Goal: Browse casually

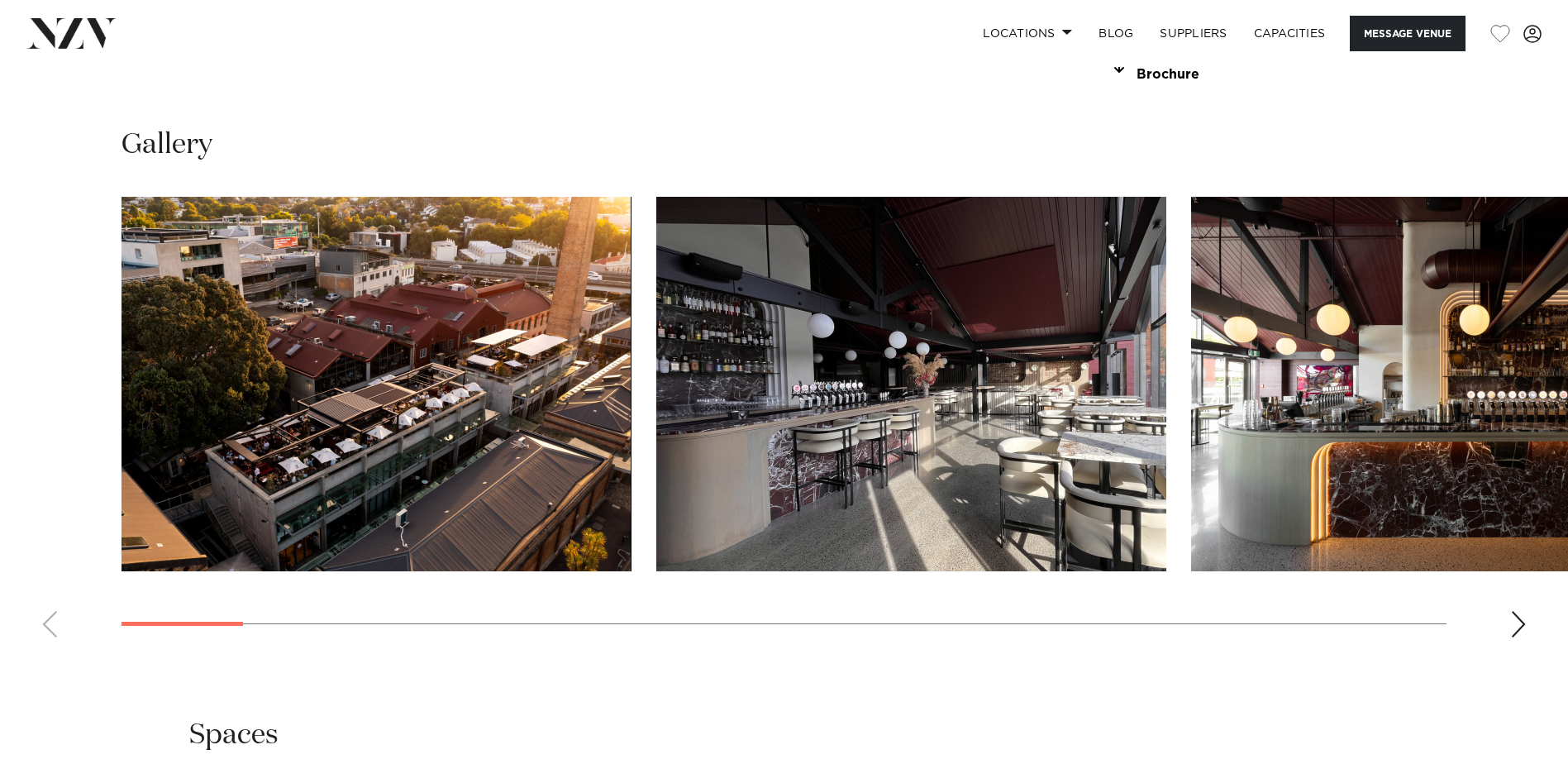
scroll to position [1653, 0]
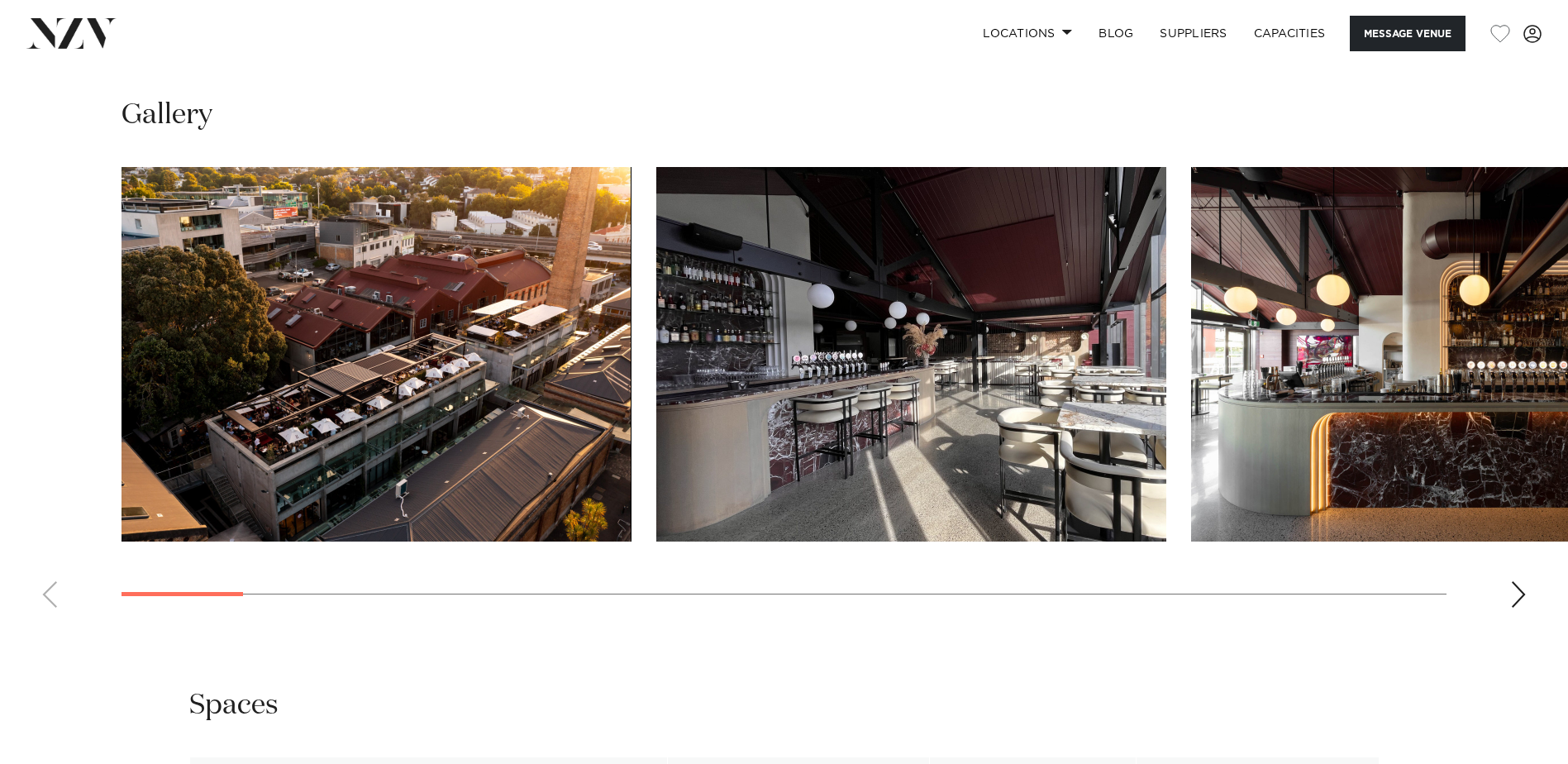
click at [1517, 608] on div "Next slide" at bounding box center [1518, 595] width 16 height 26
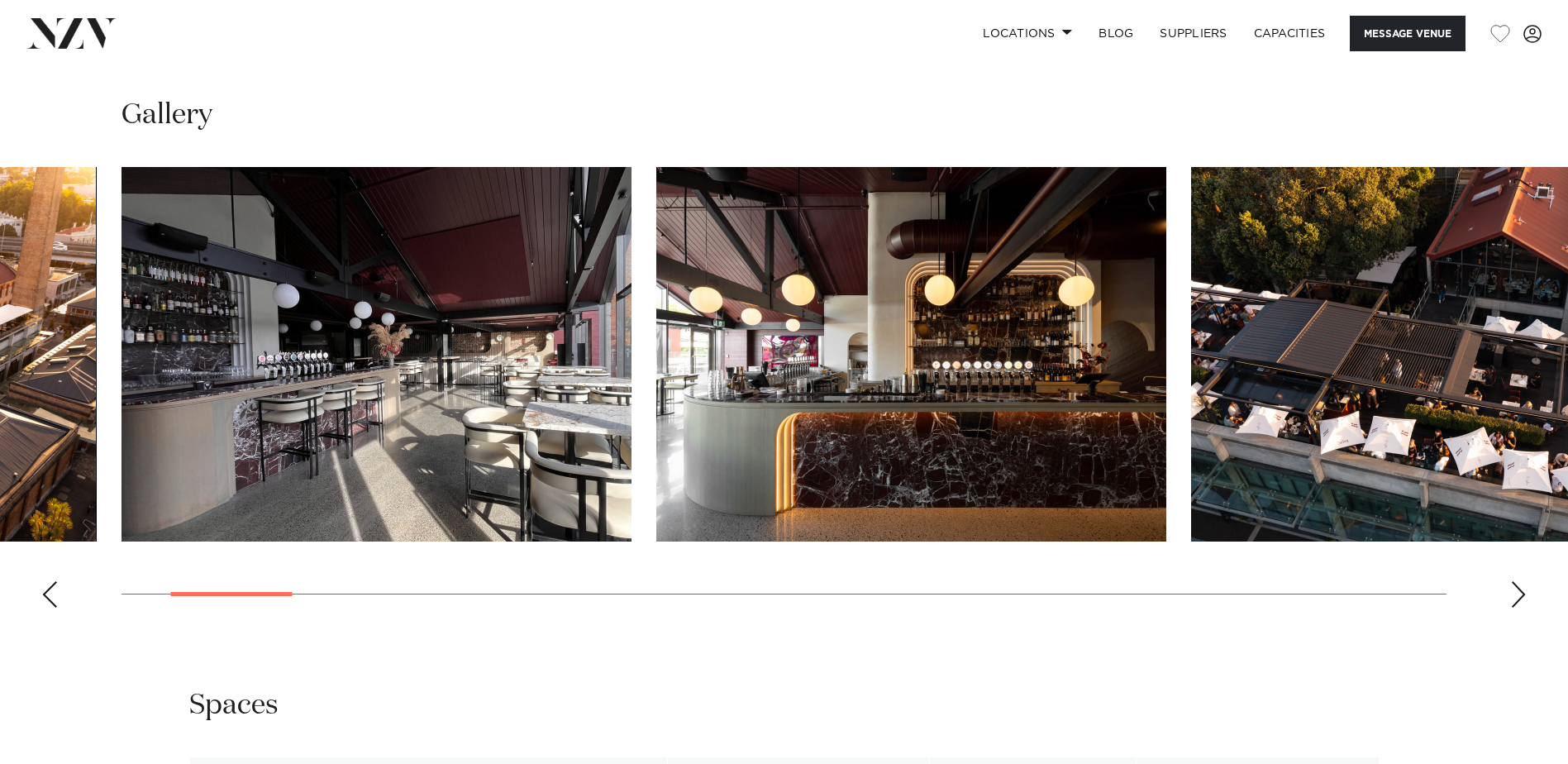
click at [1517, 608] on div "Next slide" at bounding box center [1518, 595] width 16 height 26
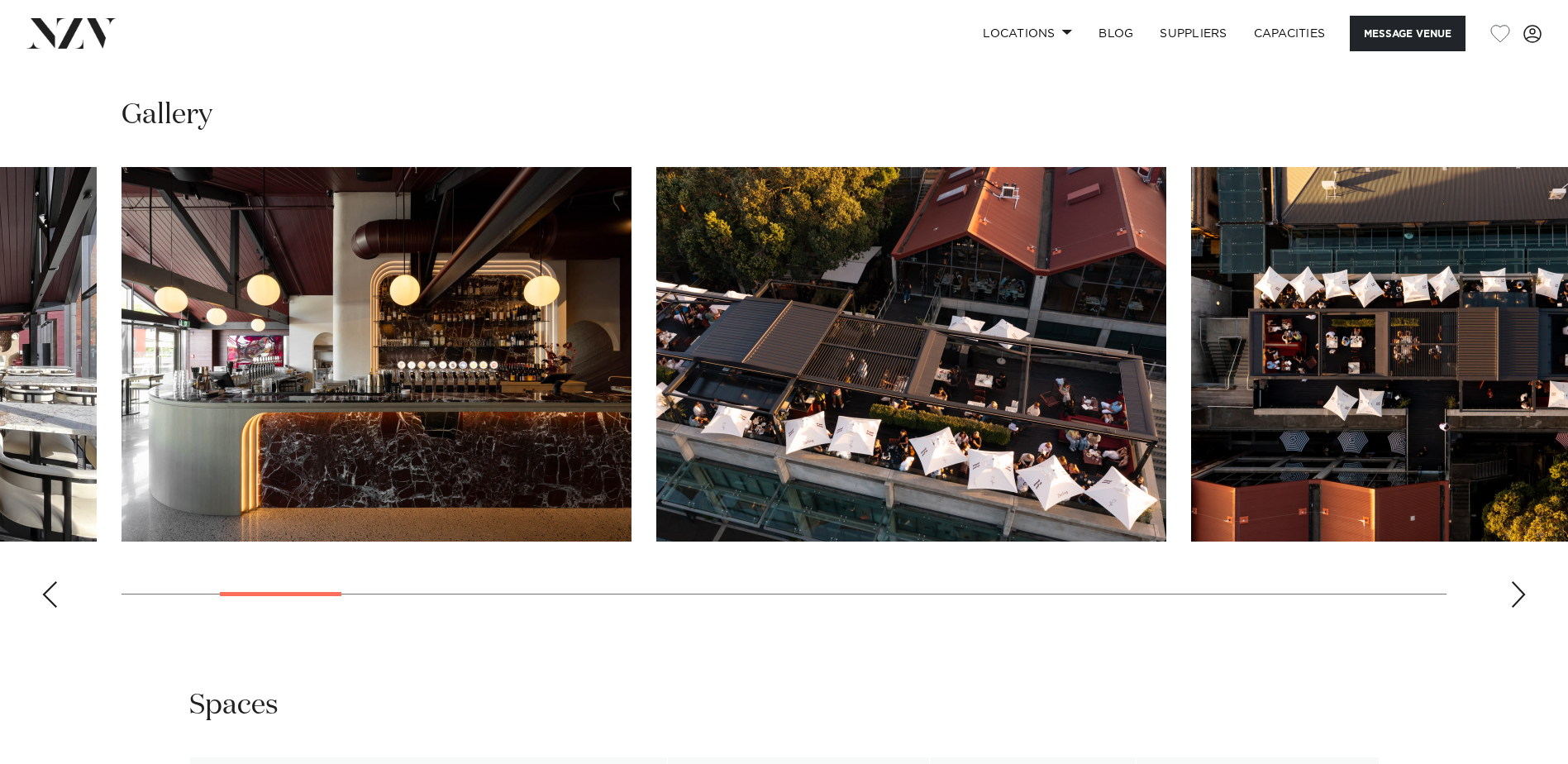
click at [1517, 608] on div "Next slide" at bounding box center [1518, 595] width 16 height 26
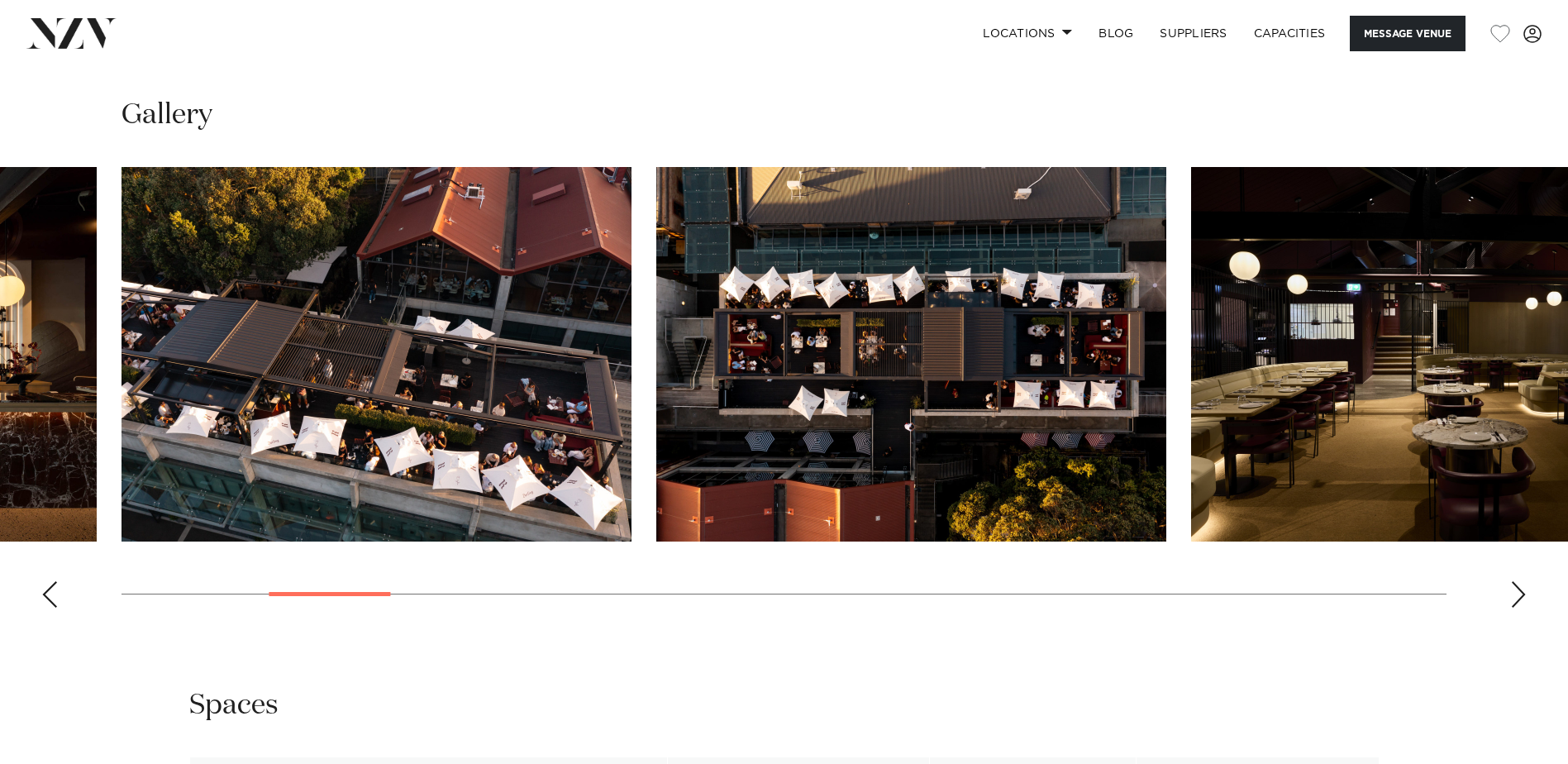
click at [1517, 608] on div "Next slide" at bounding box center [1518, 595] width 16 height 26
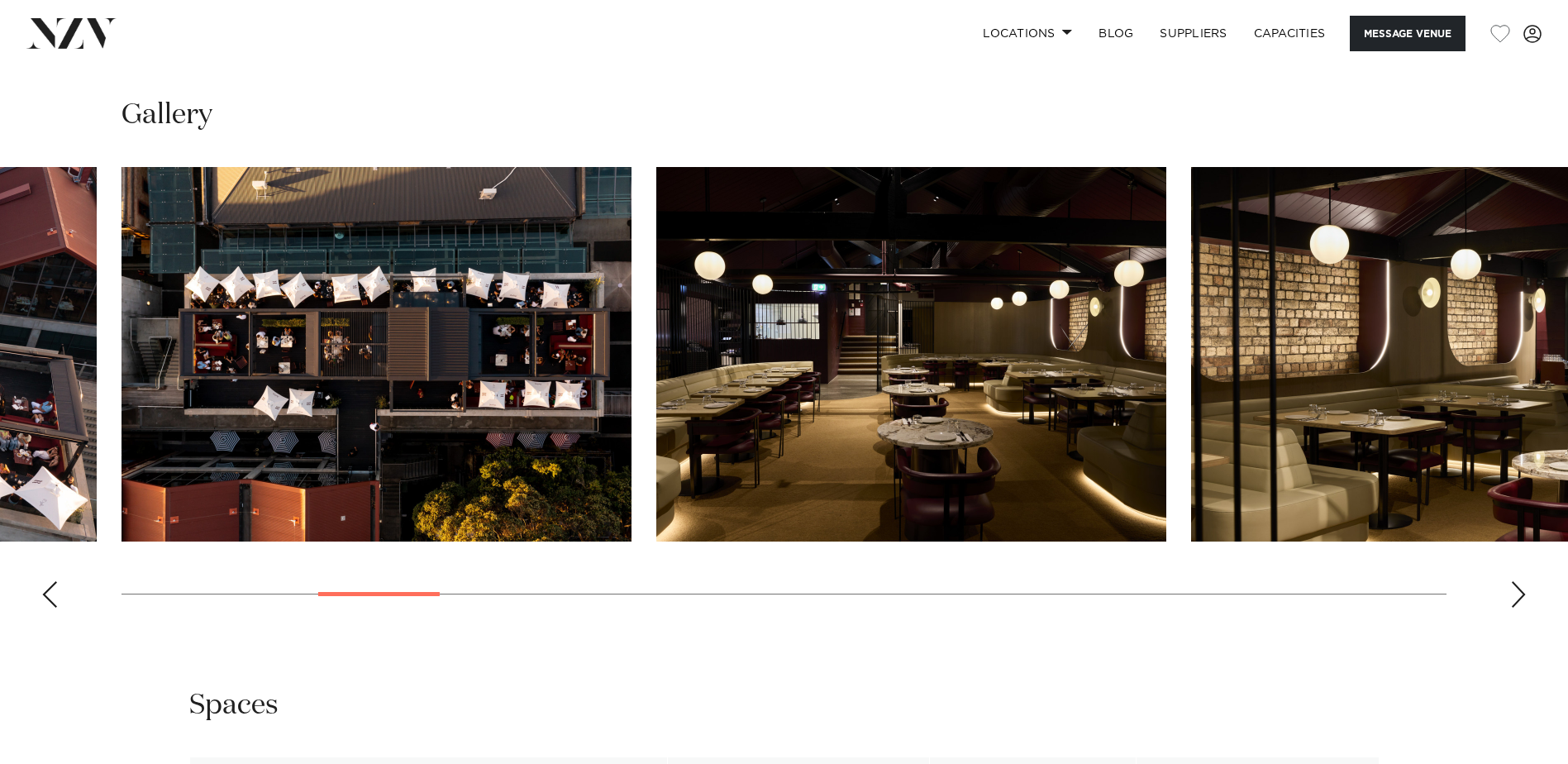
click at [1517, 608] on div "Next slide" at bounding box center [1518, 595] width 16 height 26
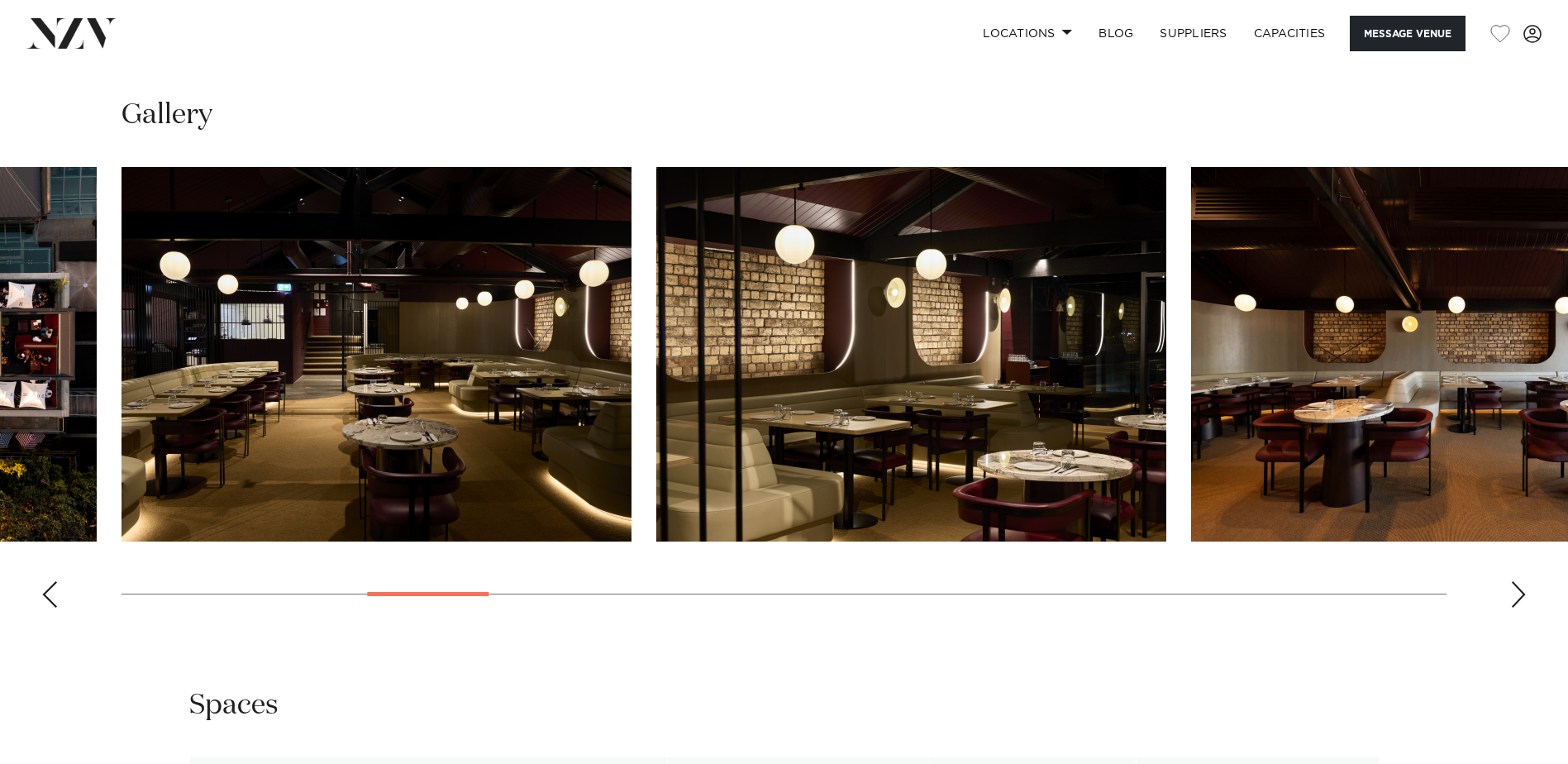
click at [1517, 608] on div "Next slide" at bounding box center [1518, 595] width 16 height 26
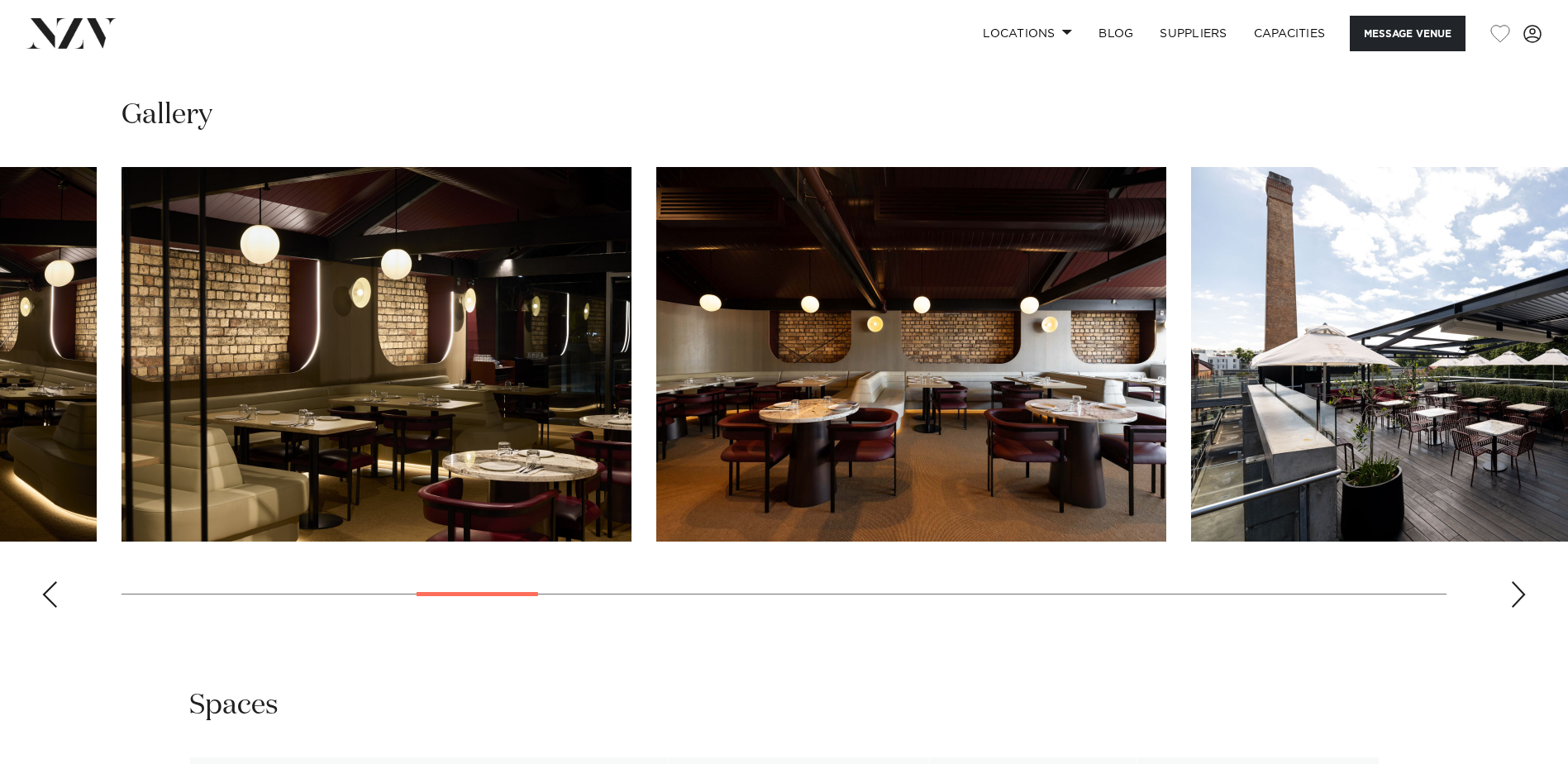
click at [1517, 608] on div "Next slide" at bounding box center [1518, 595] width 16 height 26
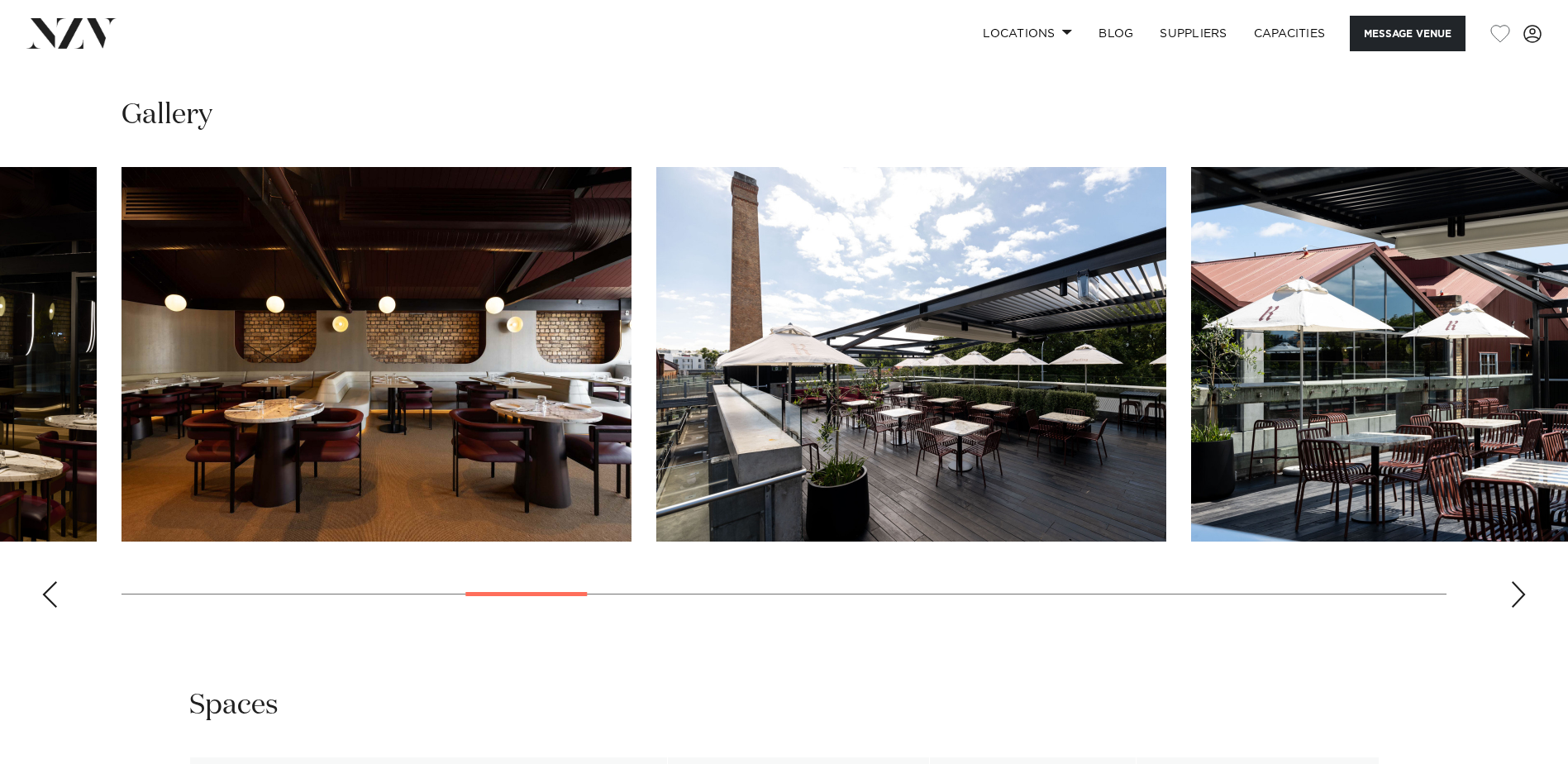
click at [1517, 608] on div "Next slide" at bounding box center [1518, 595] width 16 height 26
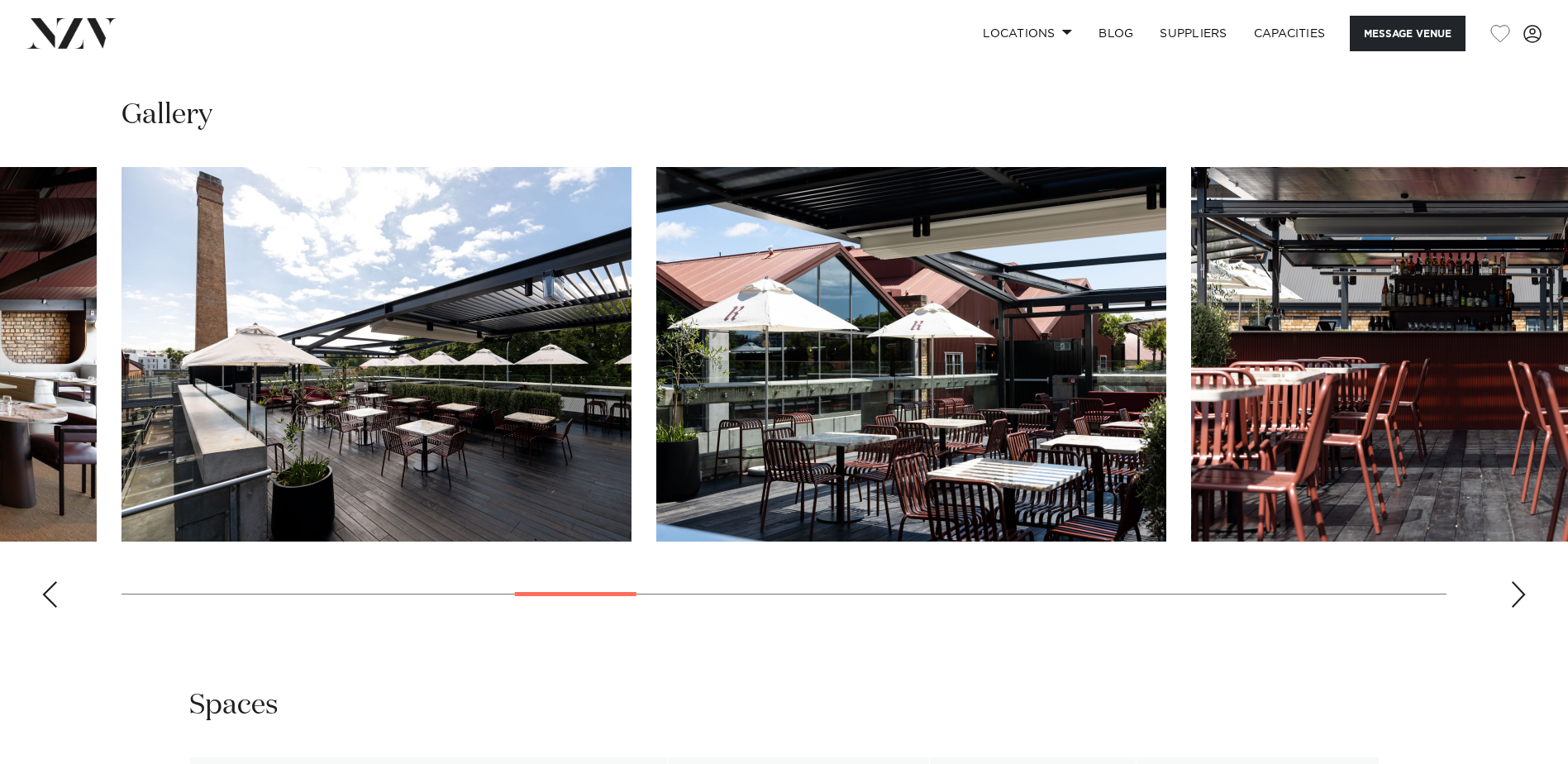
click at [1517, 608] on div "Next slide" at bounding box center [1518, 595] width 16 height 26
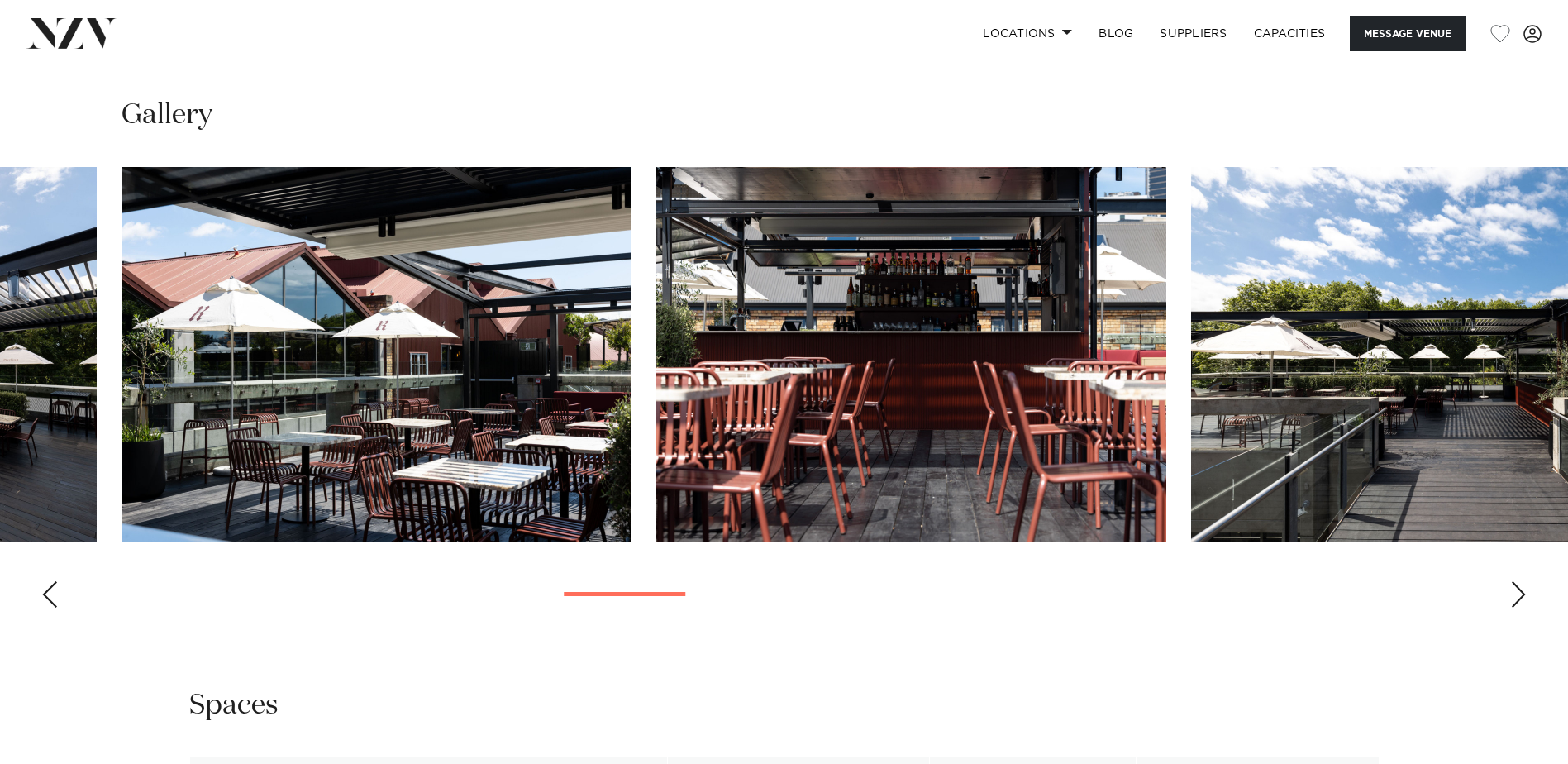
click at [1517, 608] on div "Next slide" at bounding box center [1518, 595] width 16 height 26
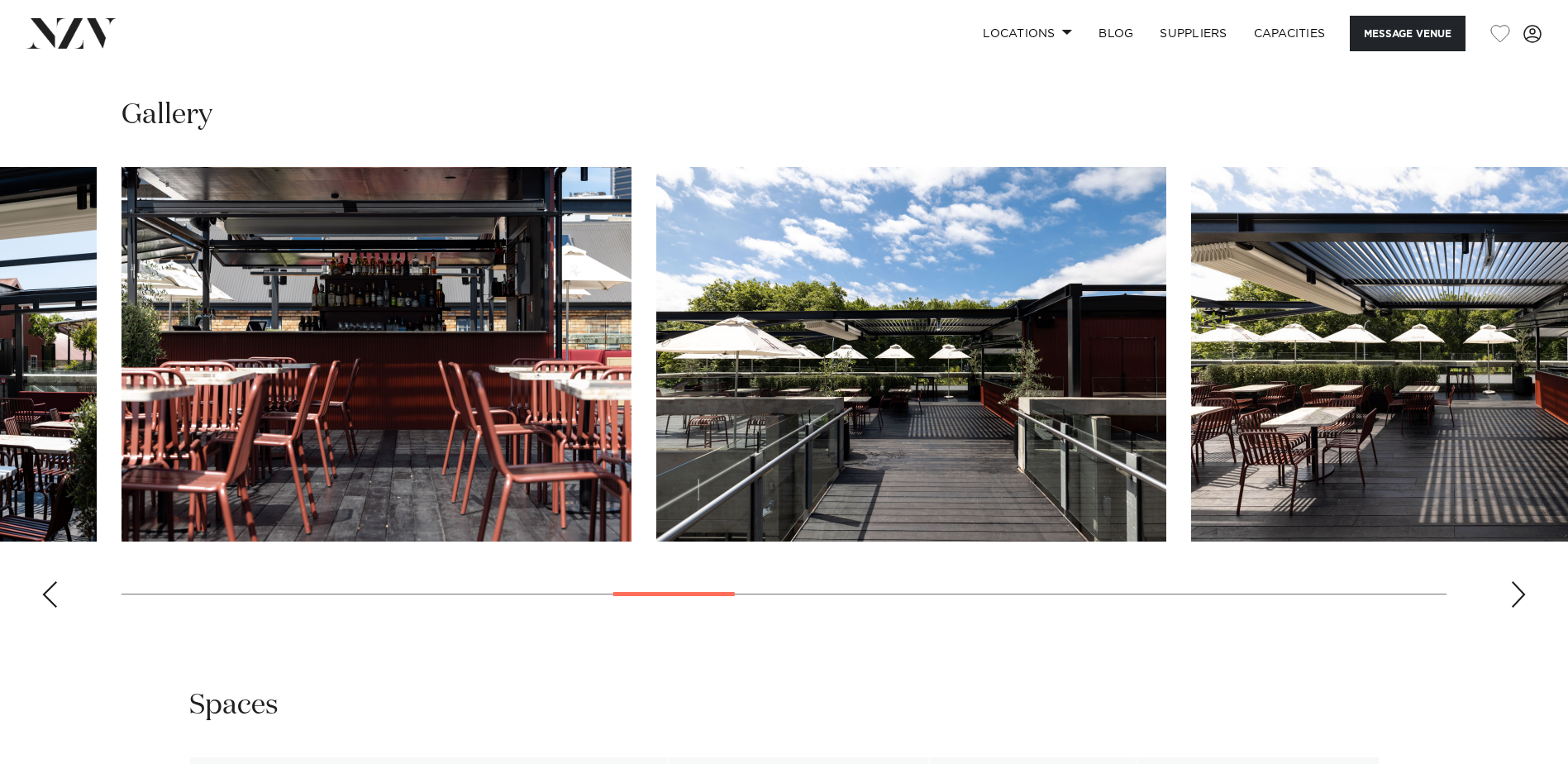
click at [1517, 608] on div "Next slide" at bounding box center [1518, 595] width 16 height 26
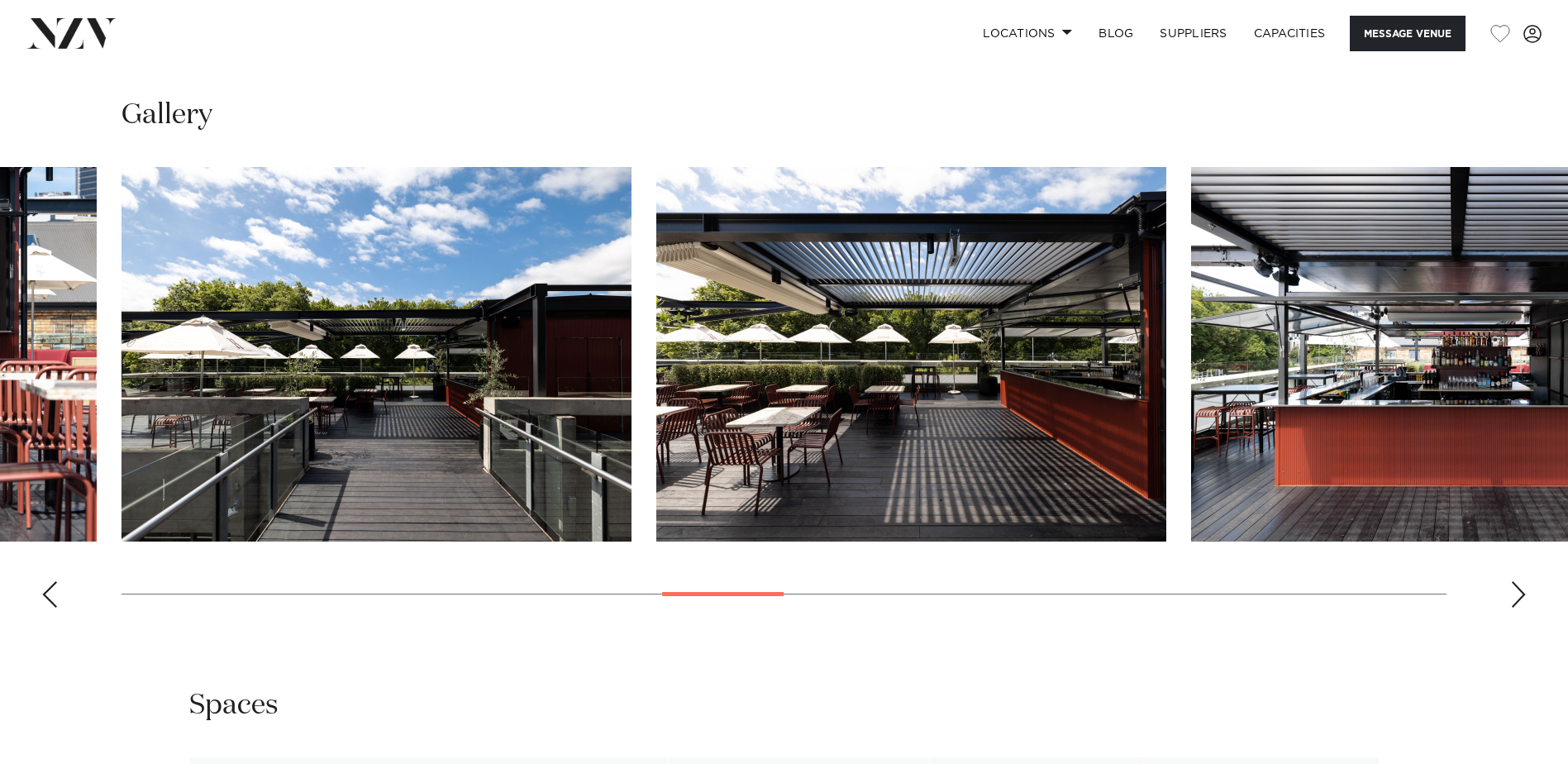
click at [1517, 608] on div "Next slide" at bounding box center [1518, 595] width 16 height 26
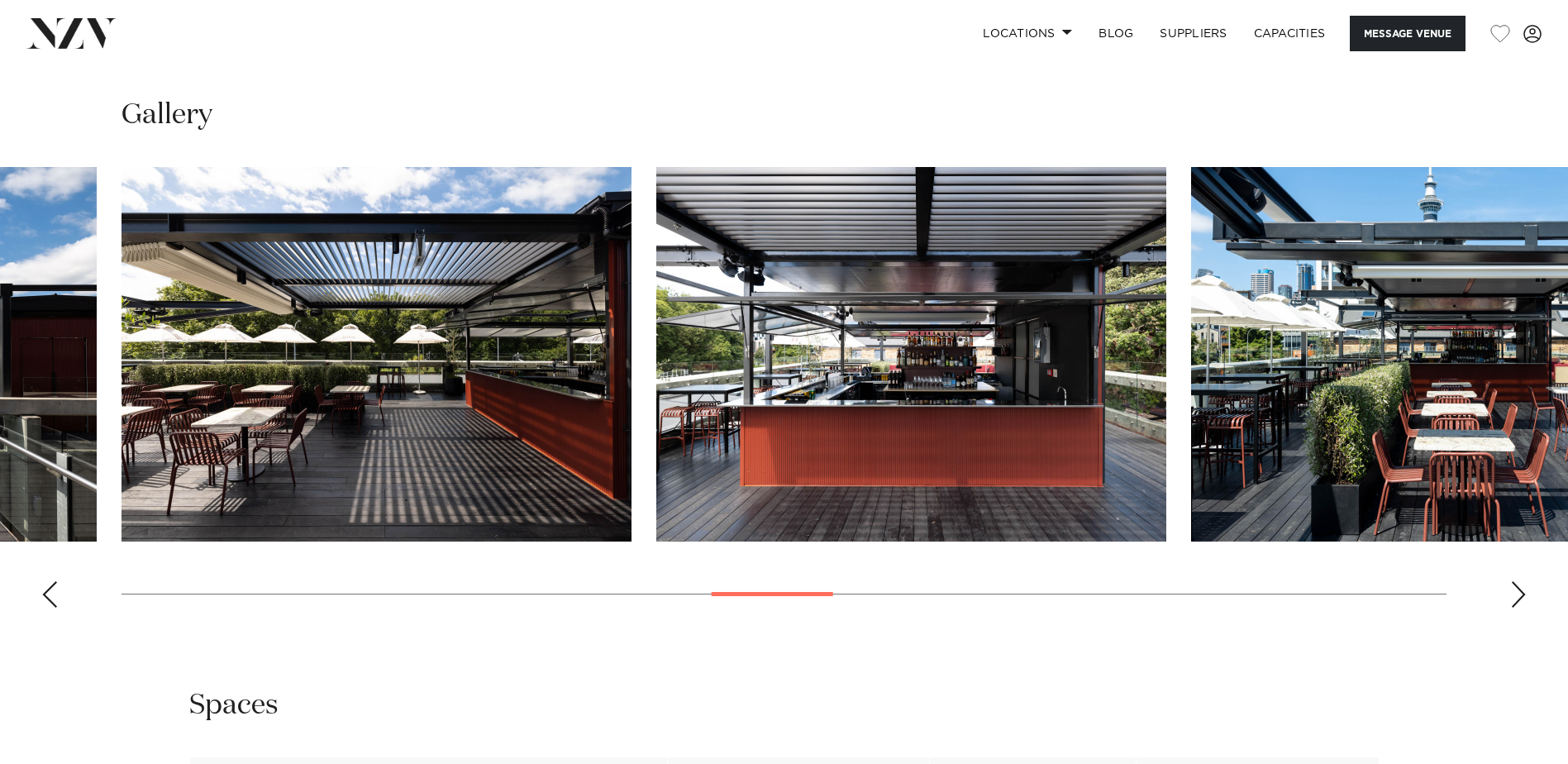
click at [1517, 608] on div "Next slide" at bounding box center [1518, 595] width 16 height 26
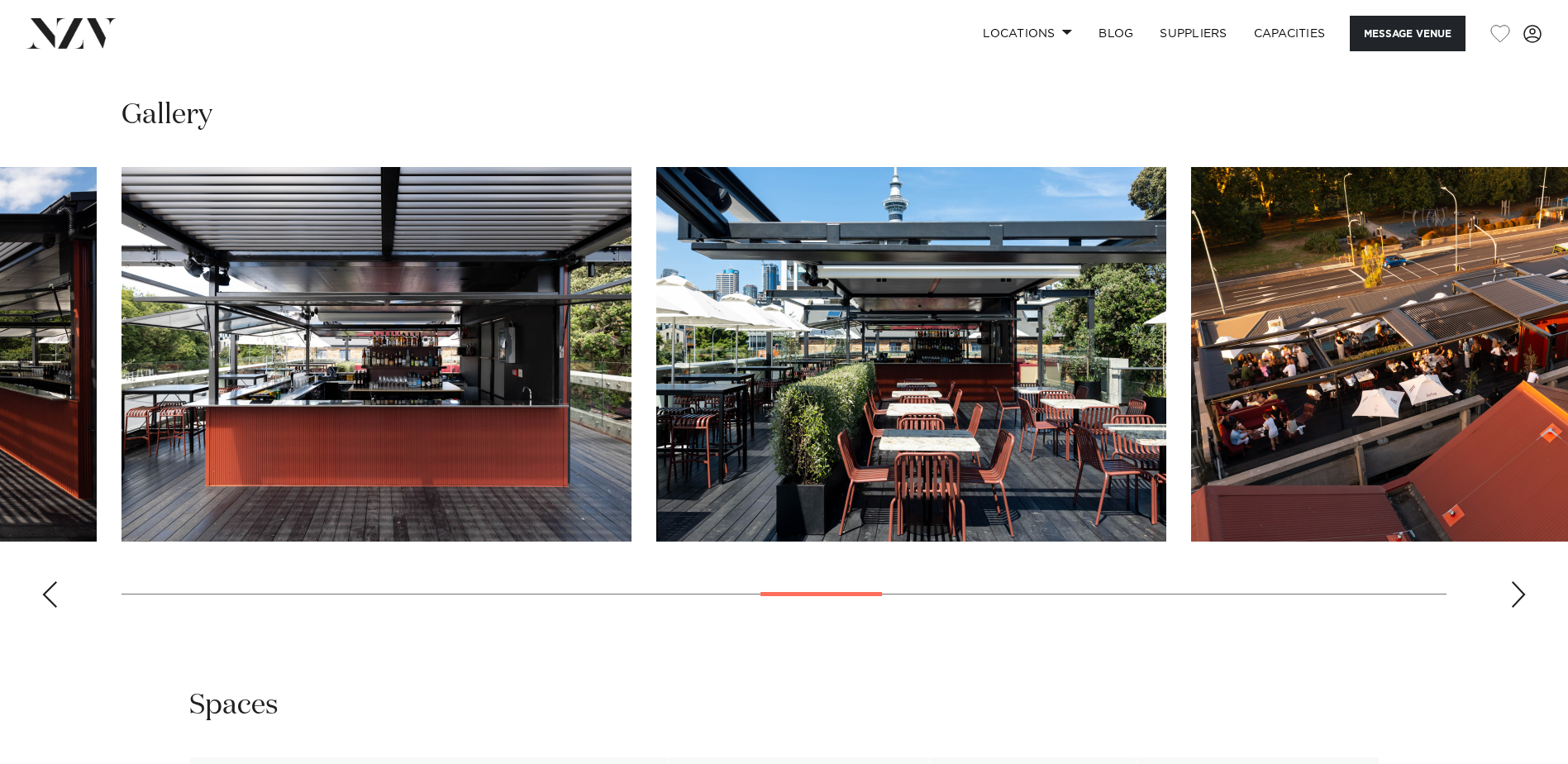
click at [1517, 608] on div "Next slide" at bounding box center [1518, 595] width 16 height 26
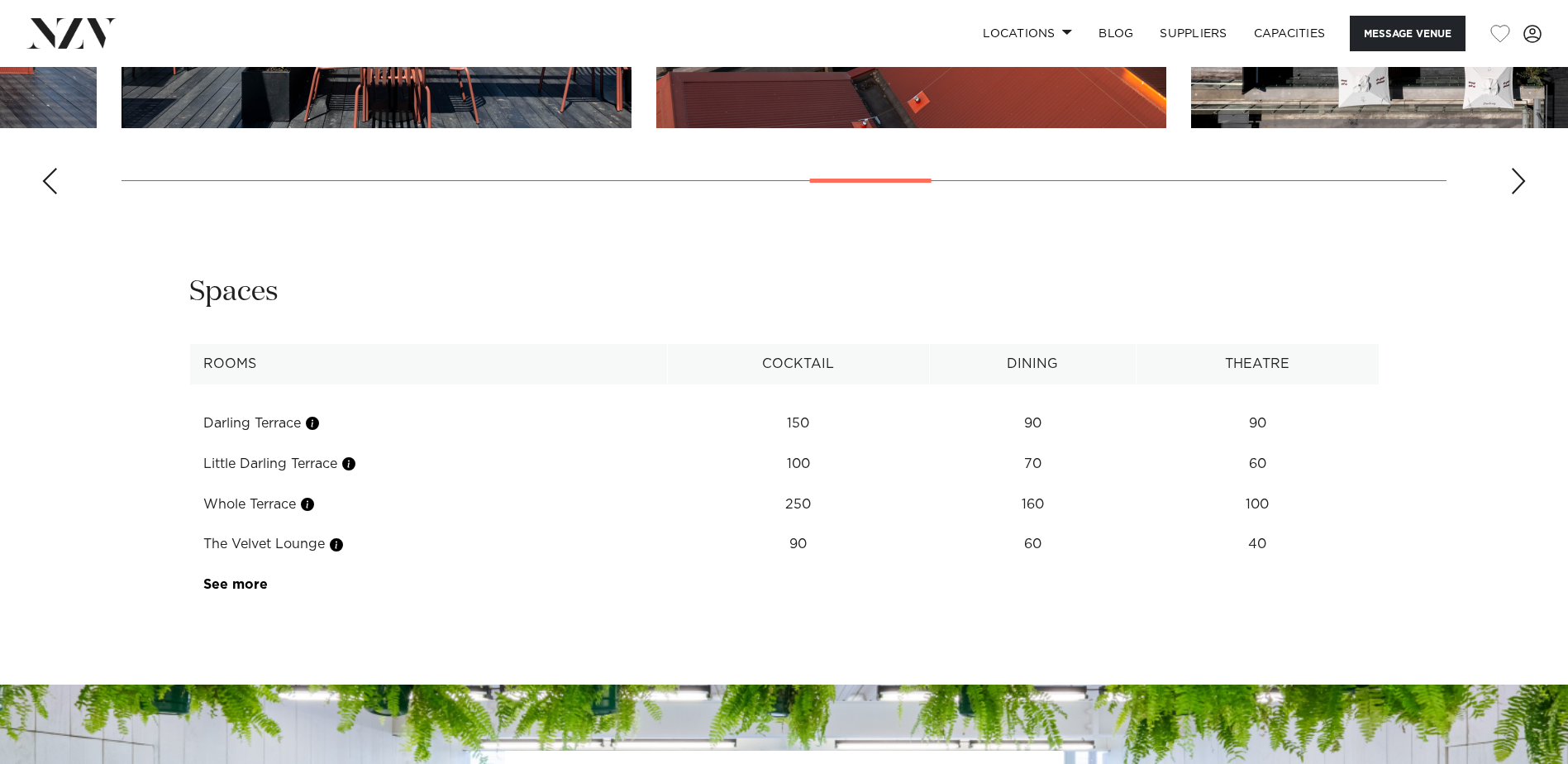
scroll to position [2149, 0]
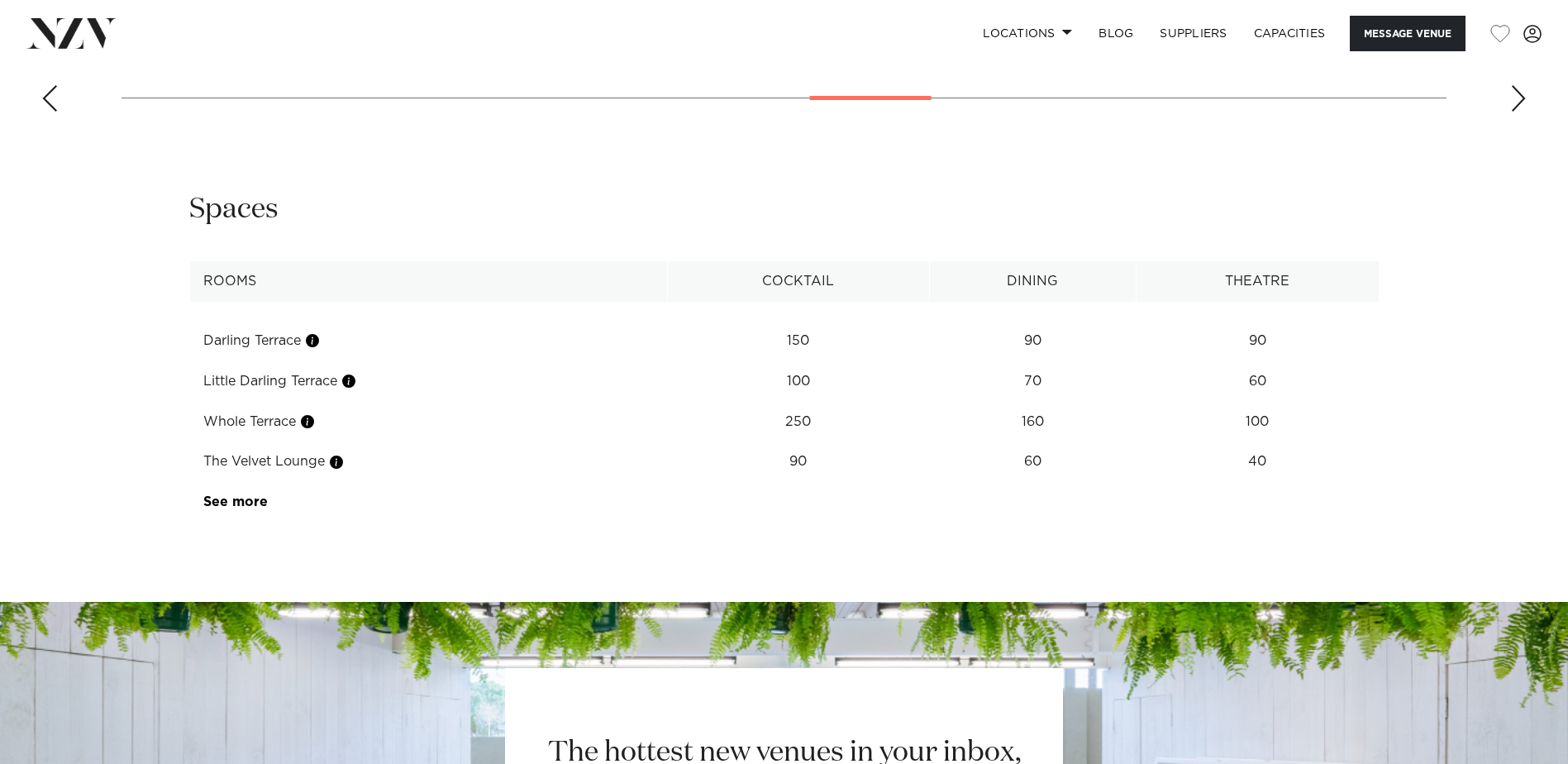
click at [1516, 112] on div "Next slide" at bounding box center [1518, 98] width 16 height 26
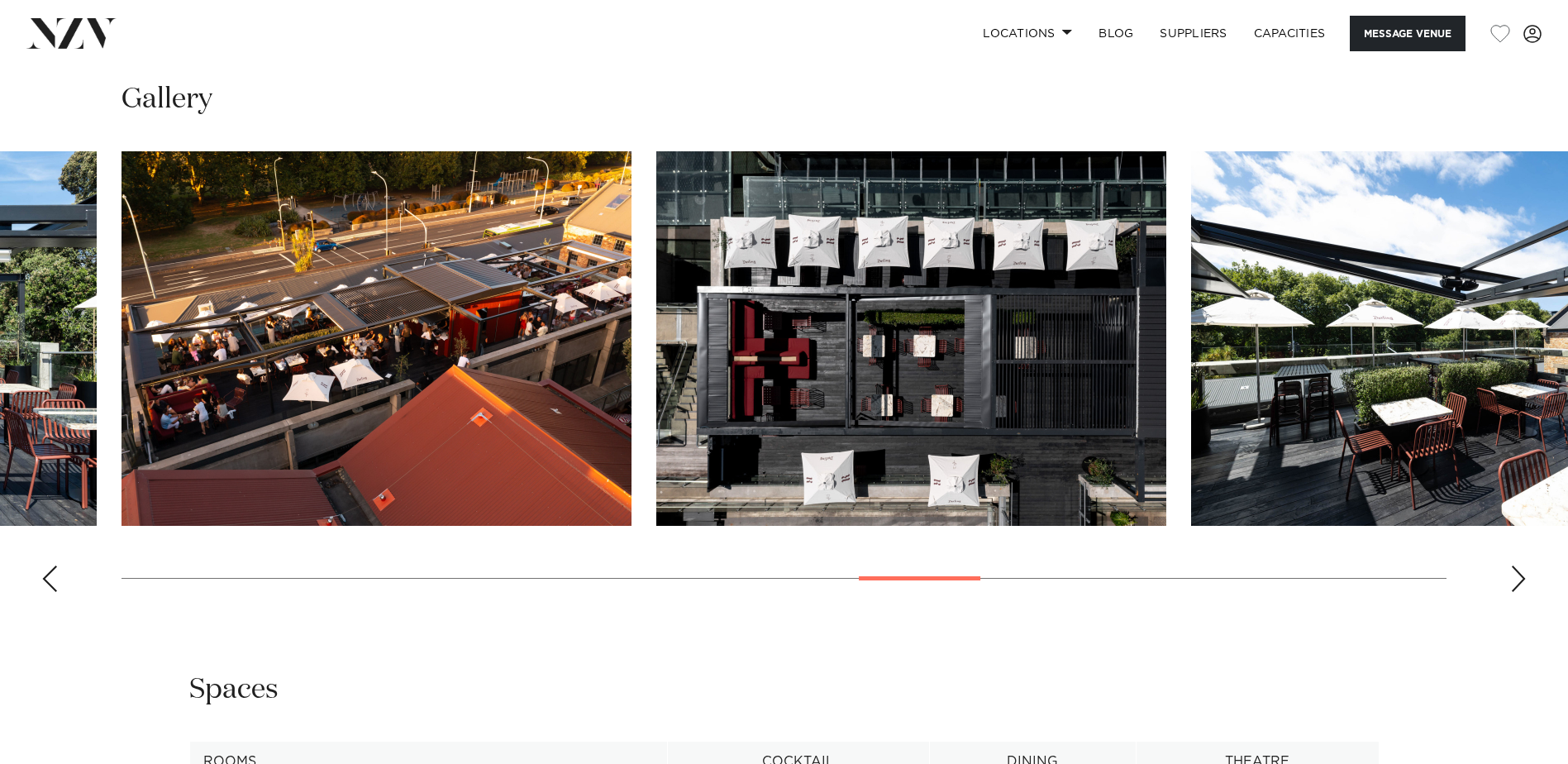
scroll to position [1653, 0]
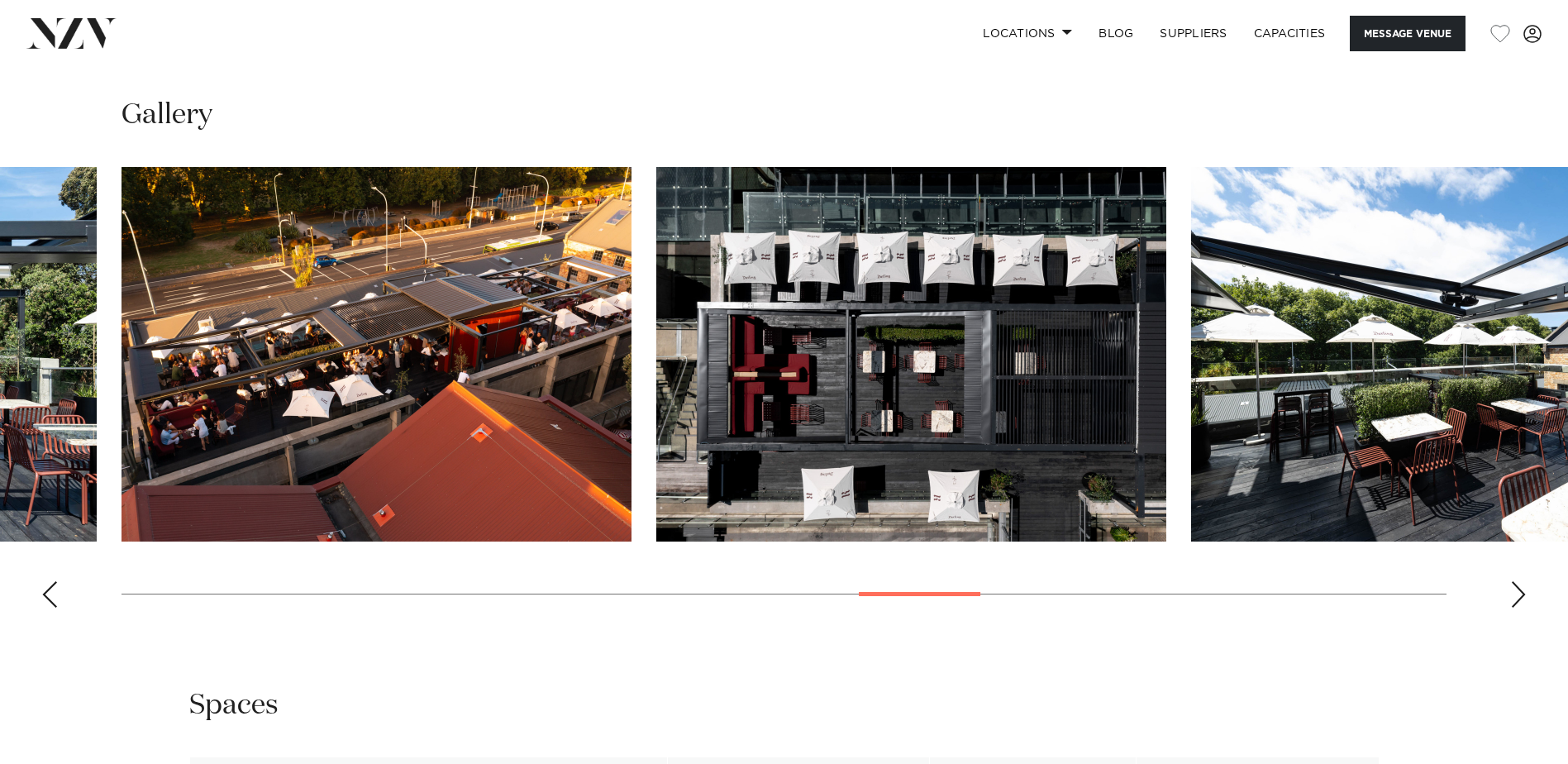
click at [1525, 608] on div "Next slide" at bounding box center [1518, 595] width 16 height 26
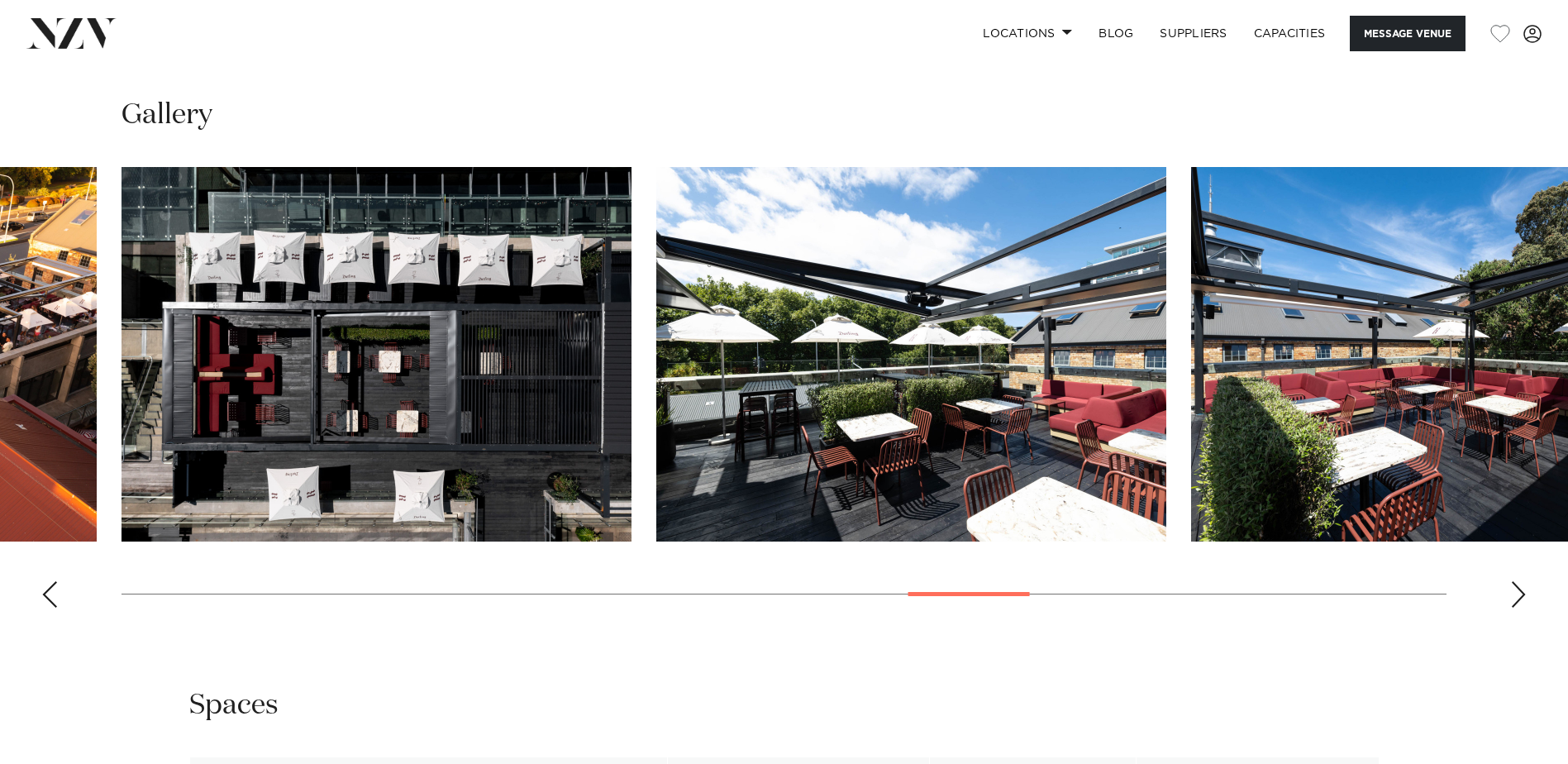
click at [1525, 608] on div "Next slide" at bounding box center [1518, 595] width 16 height 26
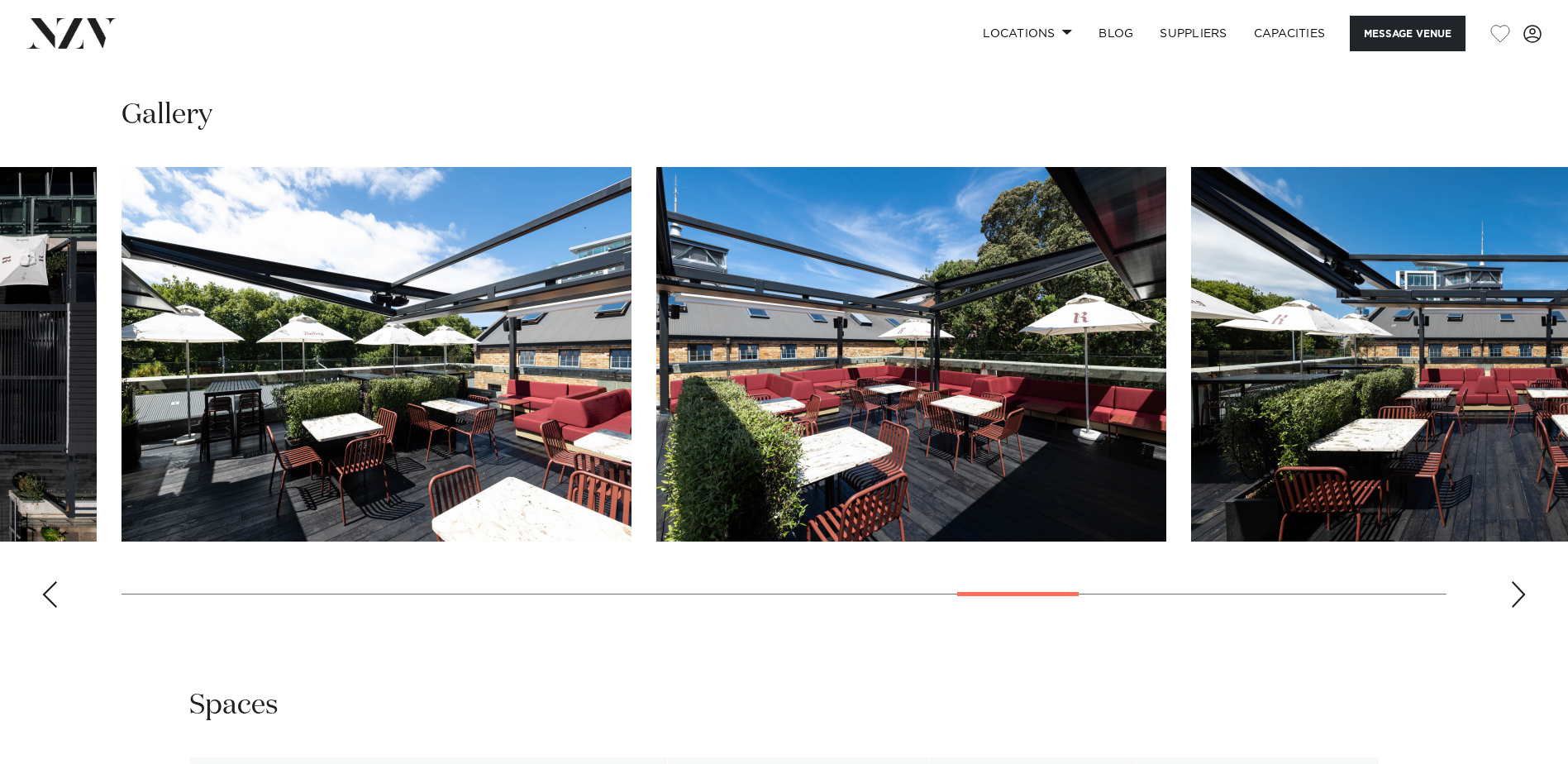
click at [1525, 608] on div "Next slide" at bounding box center [1518, 595] width 16 height 26
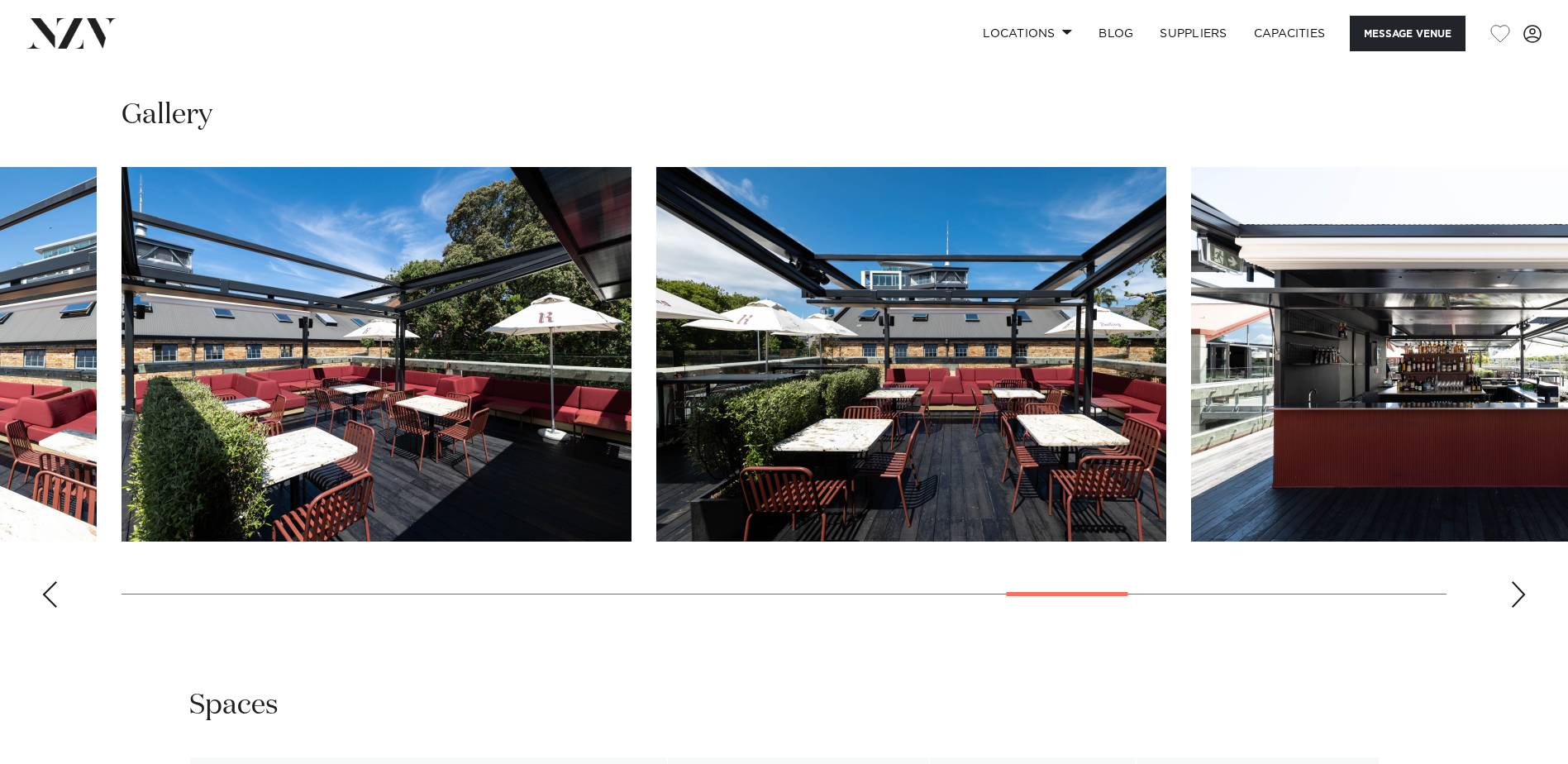
click at [1518, 608] on div "Next slide" at bounding box center [1518, 595] width 16 height 26
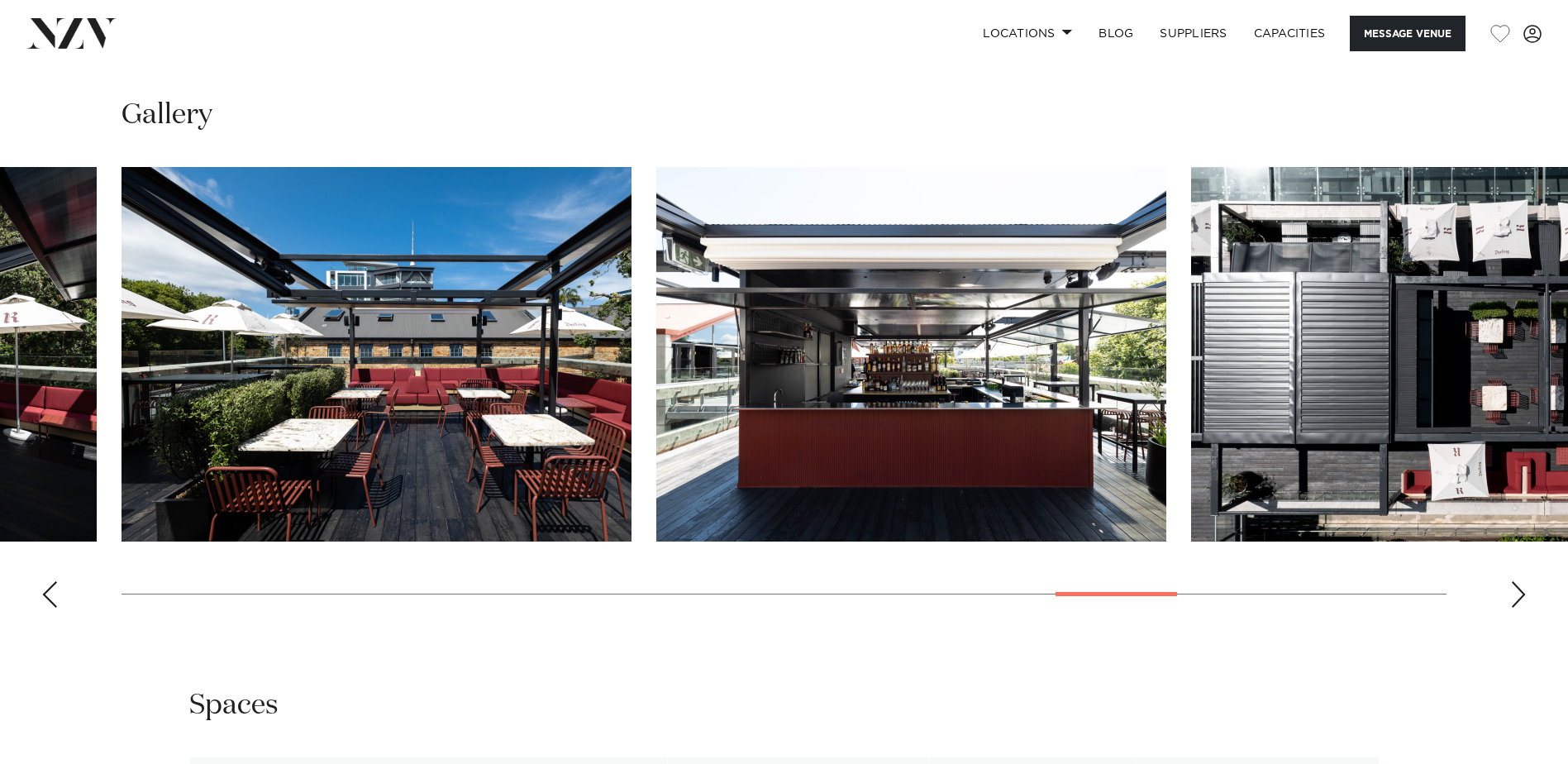
click at [1518, 608] on div "Next slide" at bounding box center [1518, 595] width 16 height 26
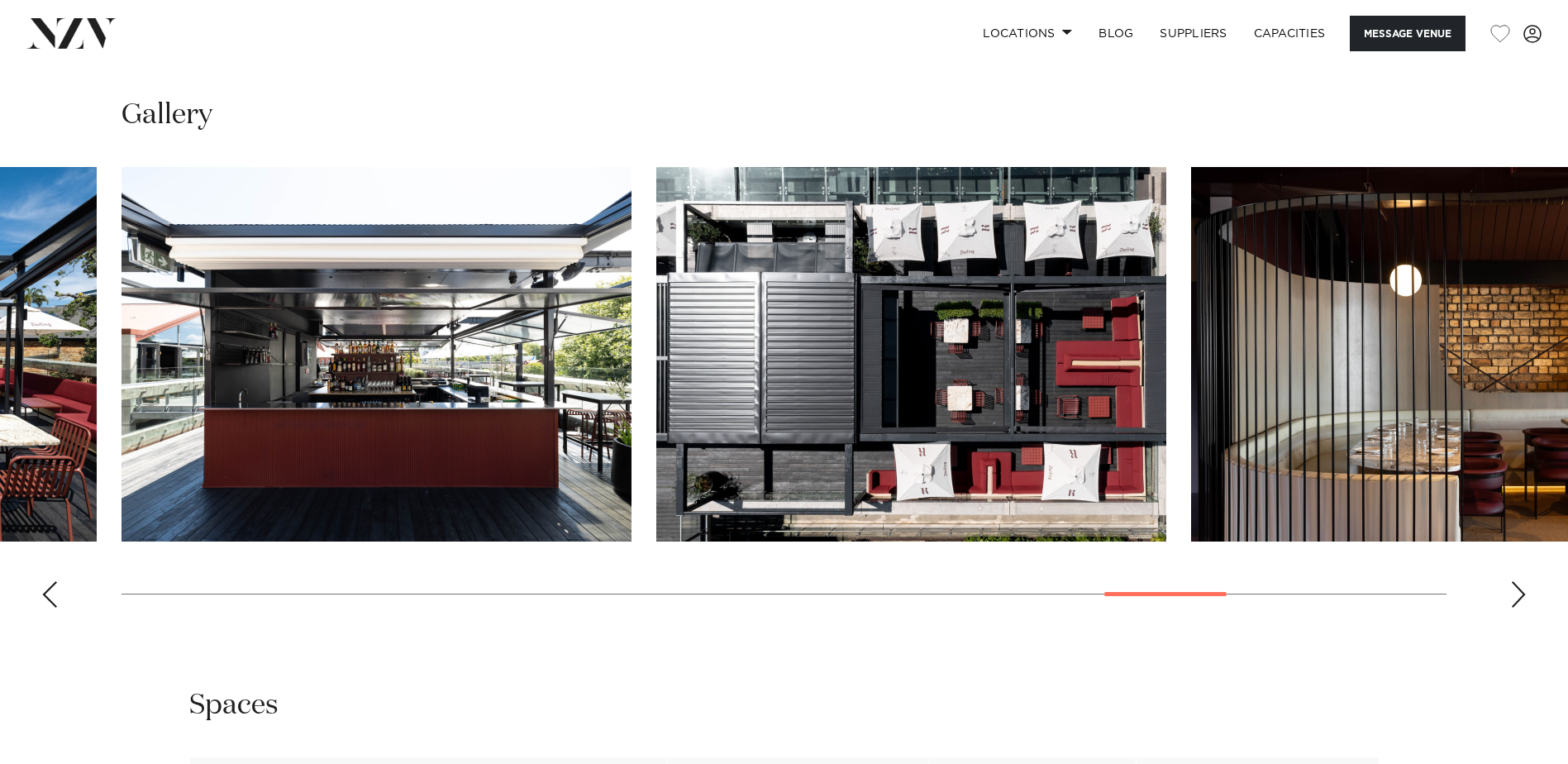
click at [1518, 608] on div "Next slide" at bounding box center [1518, 595] width 16 height 26
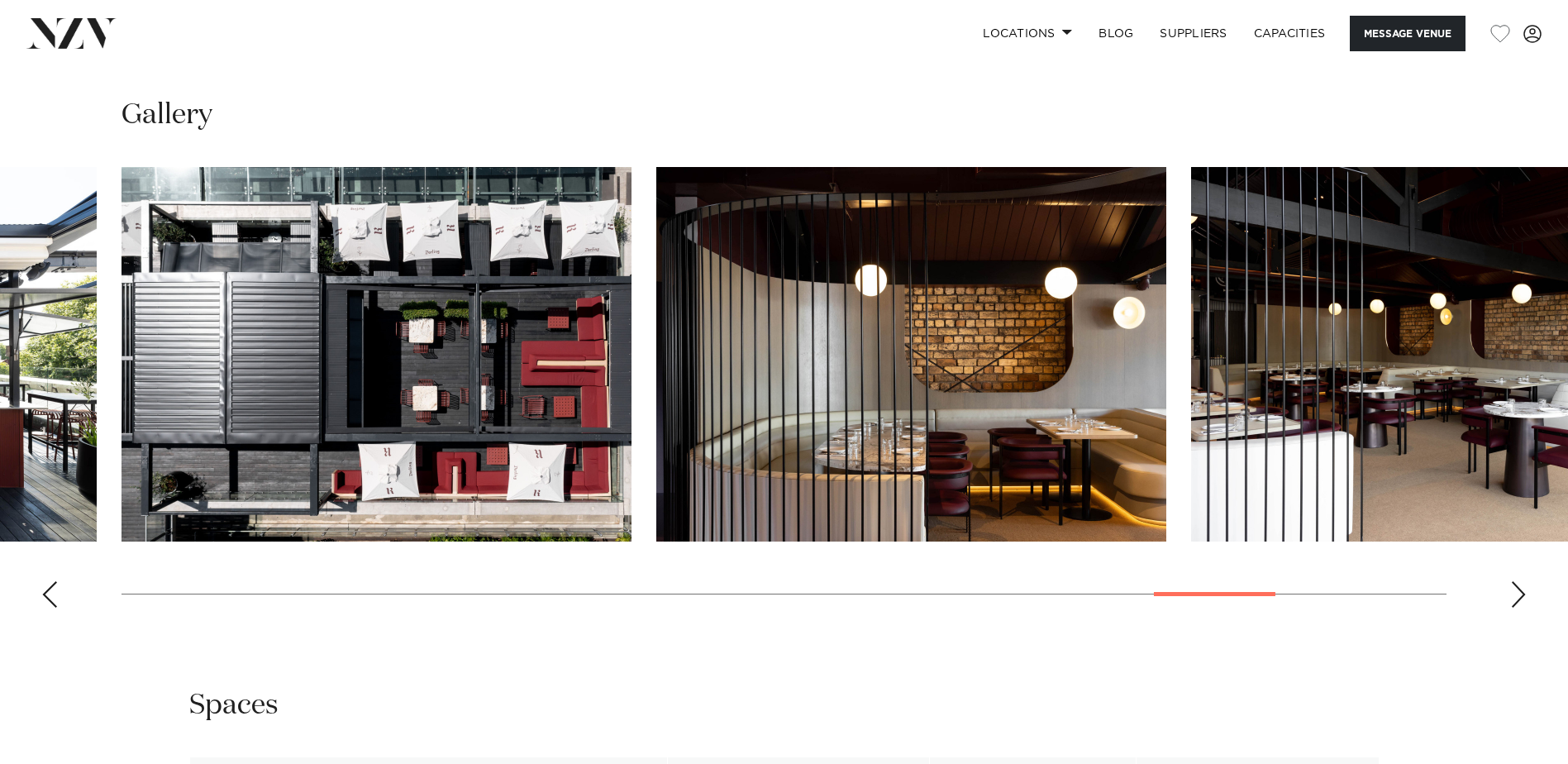
click at [1518, 608] on div "Next slide" at bounding box center [1518, 595] width 16 height 26
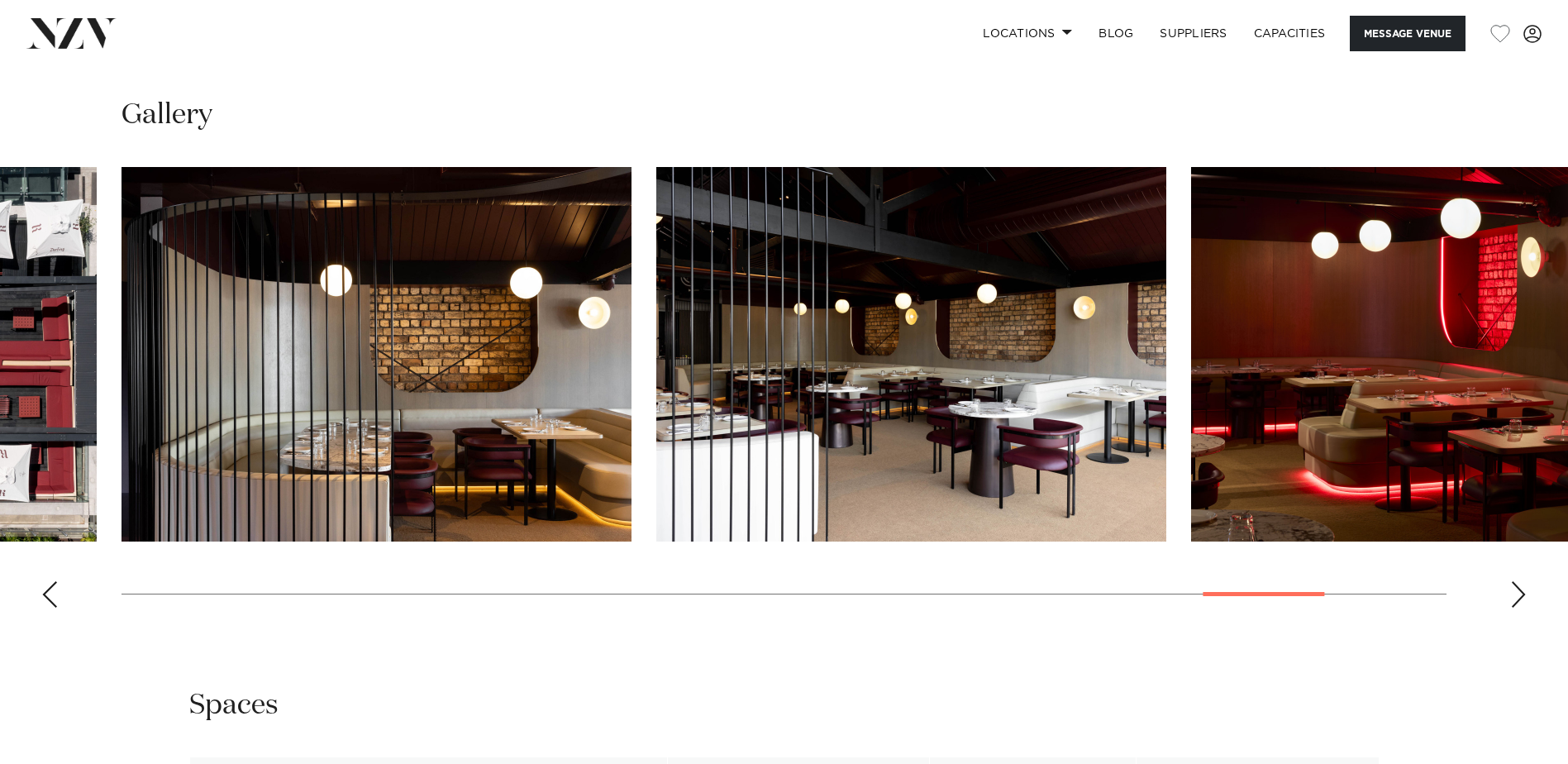
click at [1518, 608] on div "Next slide" at bounding box center [1518, 595] width 16 height 26
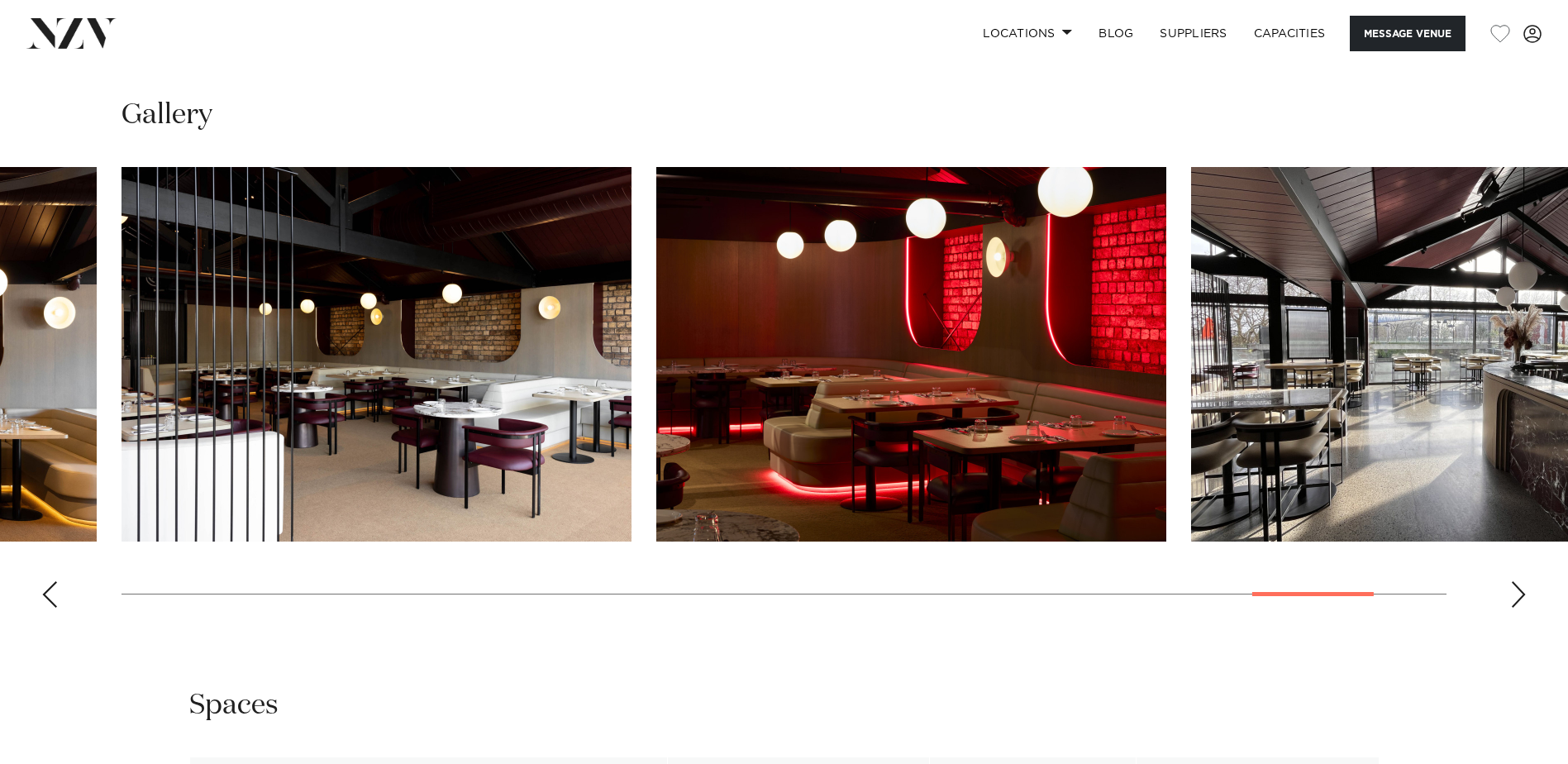
click at [1518, 608] on div "Next slide" at bounding box center [1518, 595] width 16 height 26
